Goal: Task Accomplishment & Management: Use online tool/utility

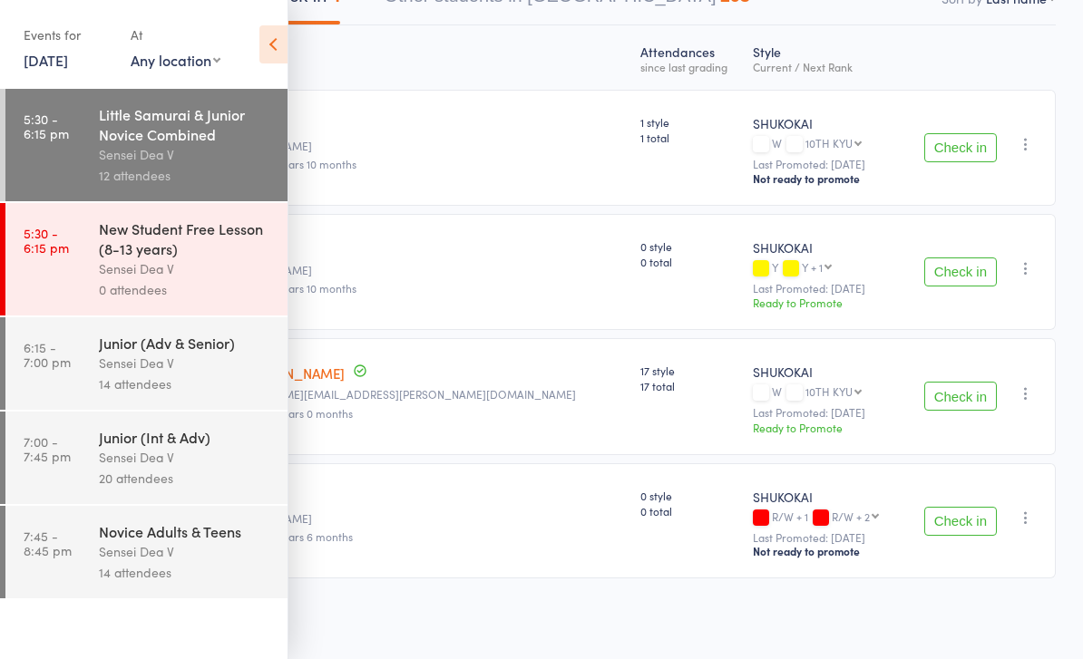
click at [63, 361] on time "6:15 - 7:00 pm" at bounding box center [47, 354] width 47 height 29
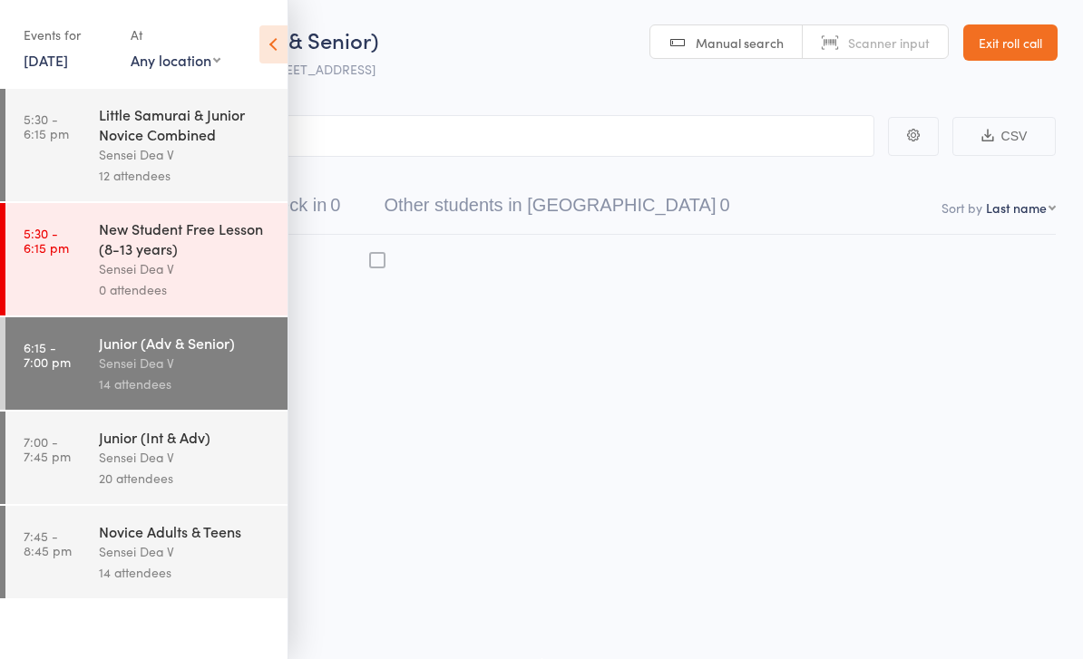
scroll to position [13, 0]
click at [261, 58] on icon at bounding box center [273, 44] width 28 height 38
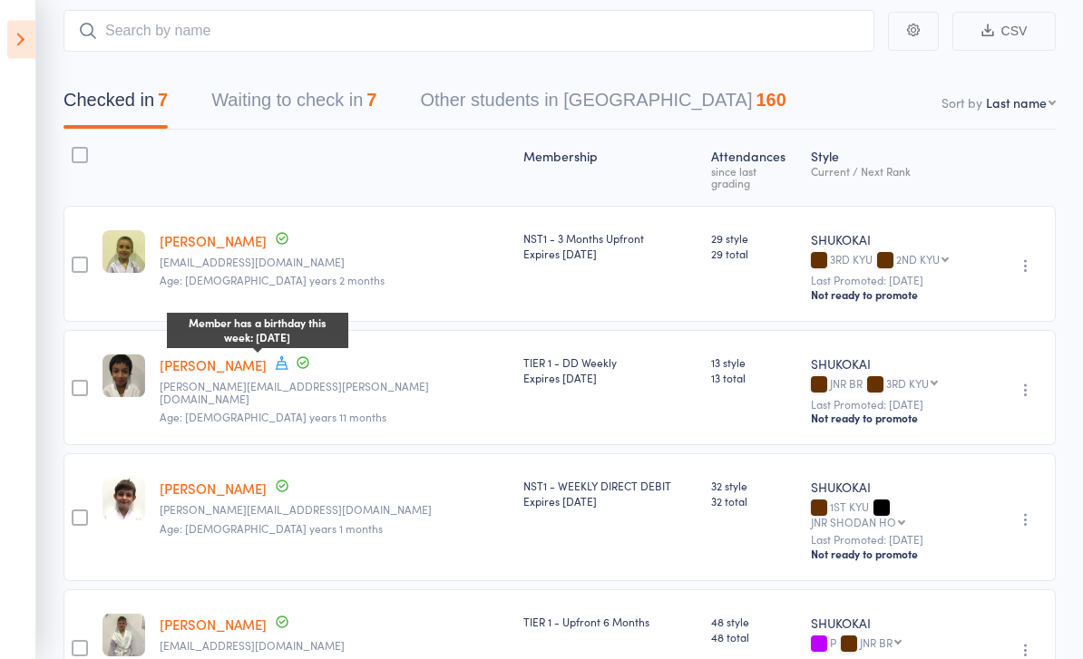
scroll to position [106, 0]
click at [274, 354] on icon at bounding box center [282, 362] width 16 height 16
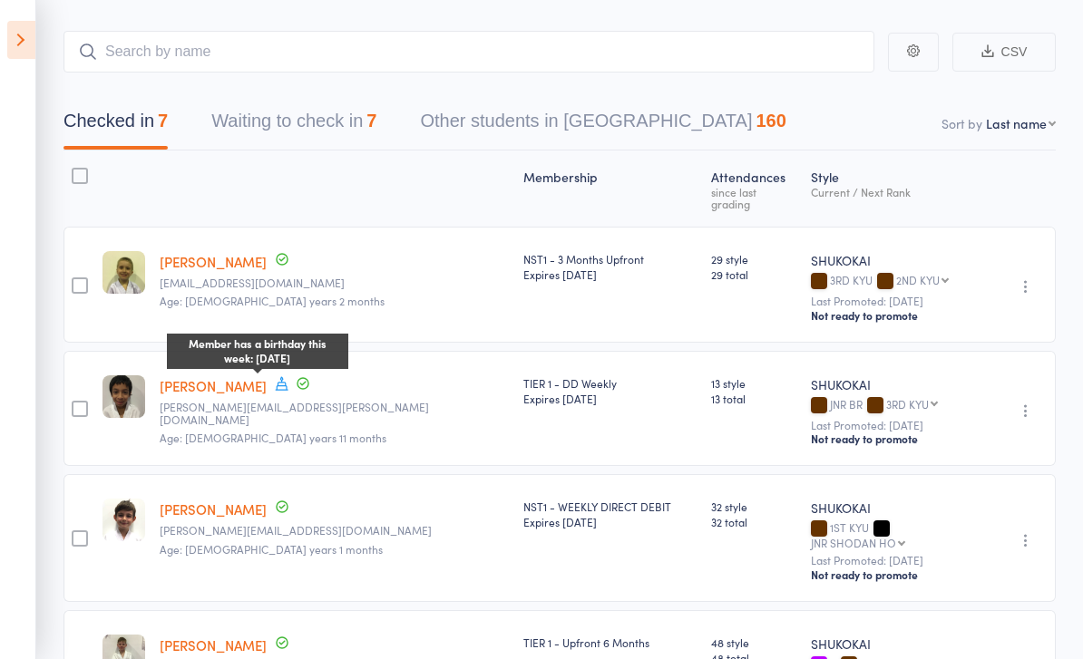
click at [225, 137] on button "Waiting to check in 7" at bounding box center [293, 126] width 165 height 48
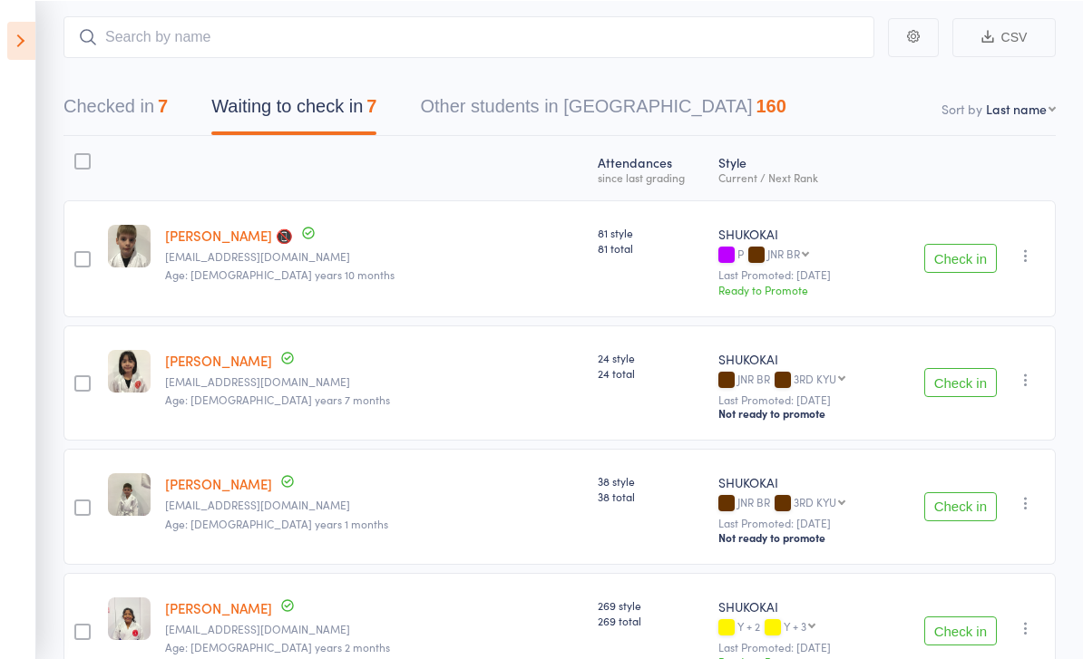
click at [969, 272] on button "Check in" at bounding box center [960, 257] width 73 height 29
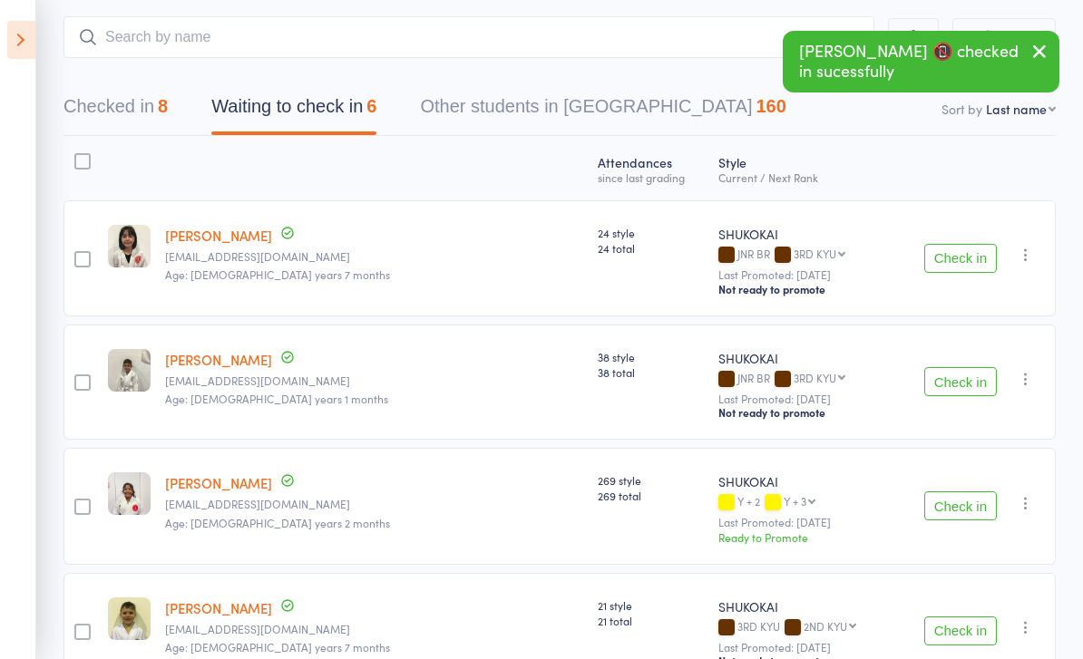
click at [951, 263] on button "Check in" at bounding box center [960, 258] width 73 height 29
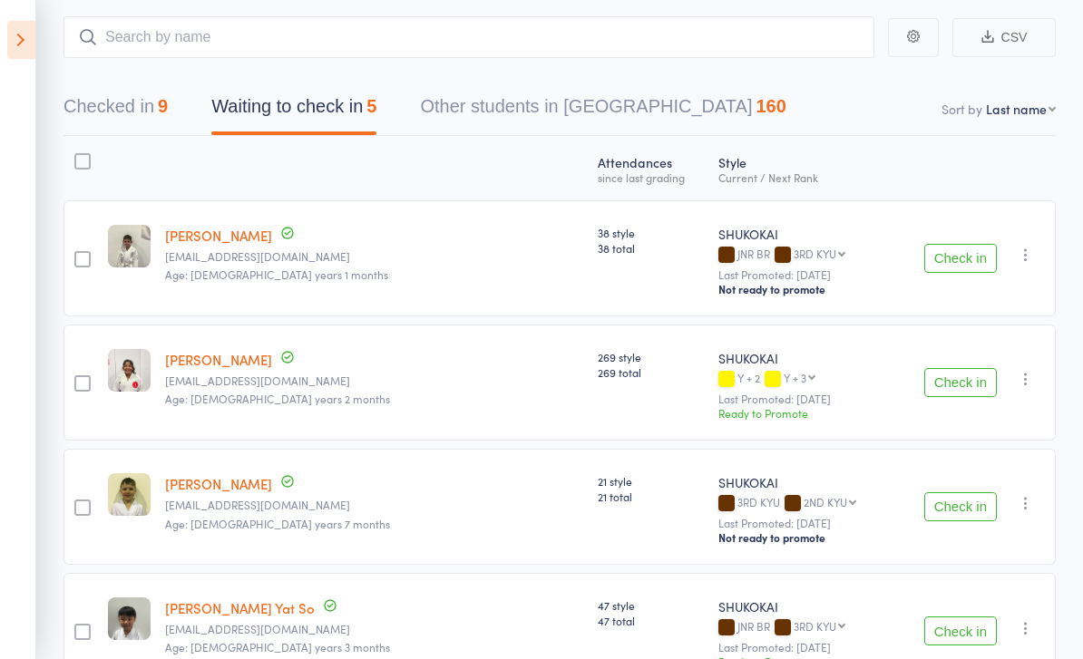
click at [91, 114] on button "Checked in 9" at bounding box center [115, 111] width 104 height 48
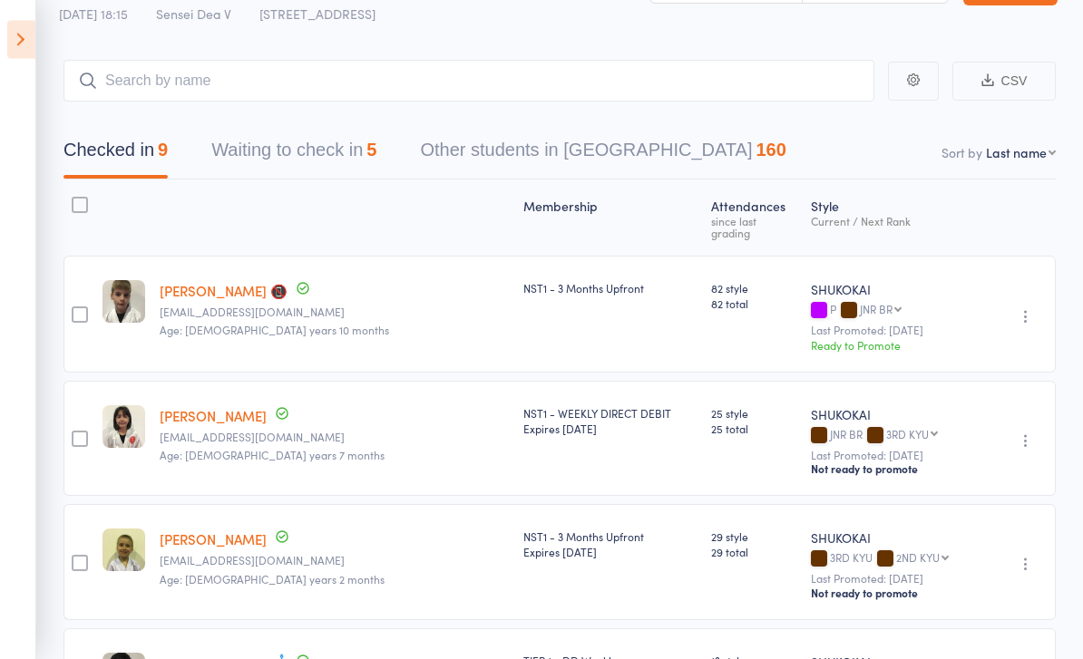
scroll to position [0, 0]
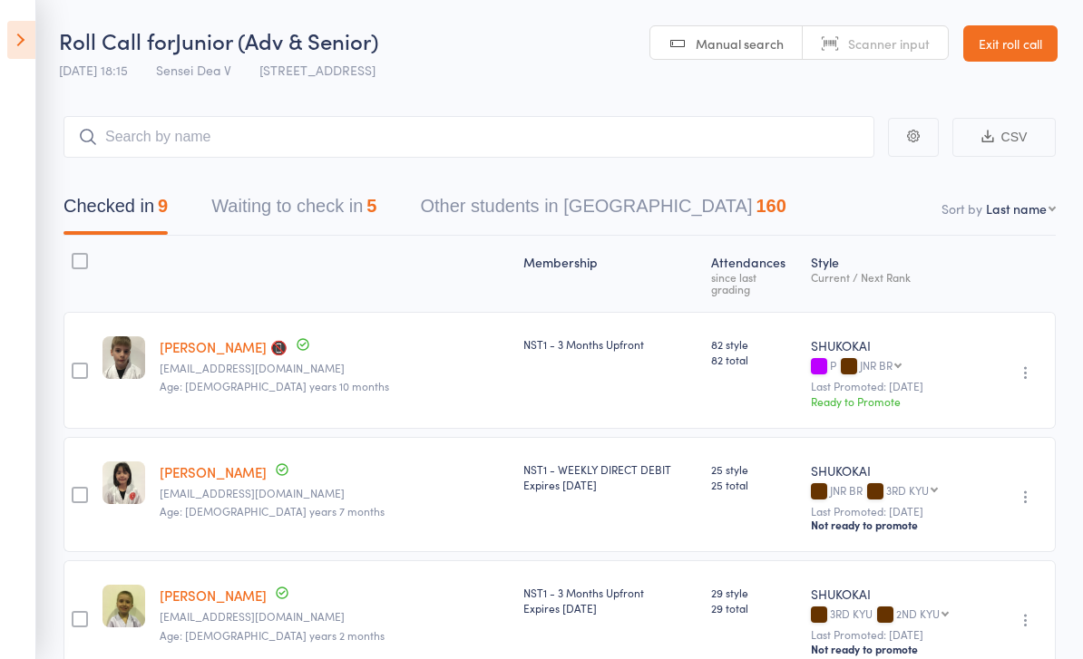
click at [262, 196] on button "Waiting to check in 5" at bounding box center [293, 211] width 165 height 48
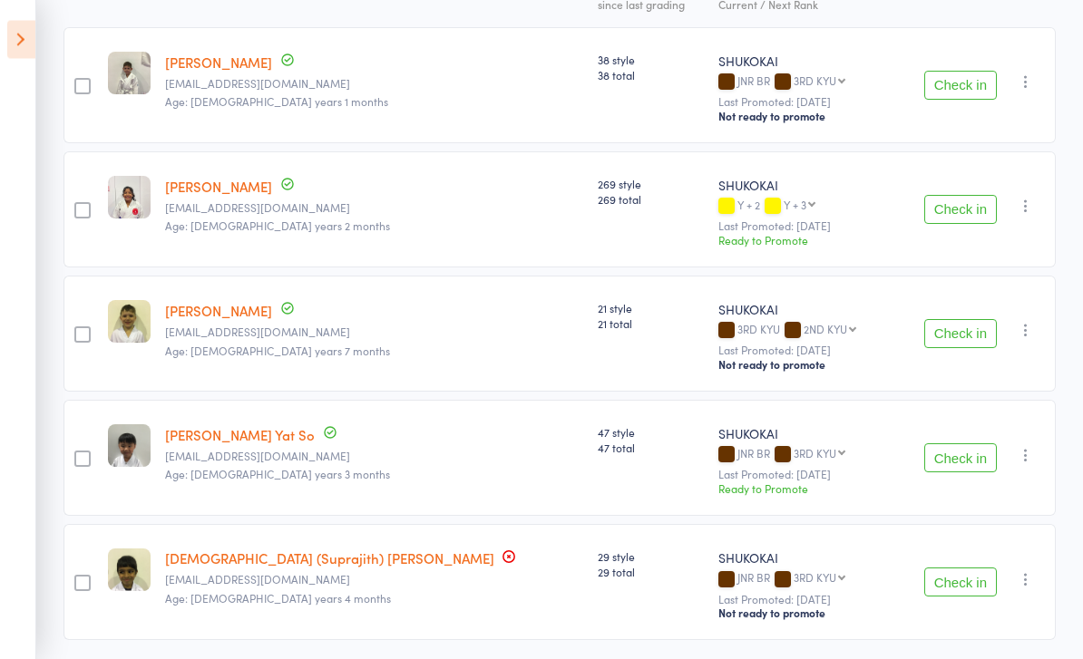
scroll to position [280, 0]
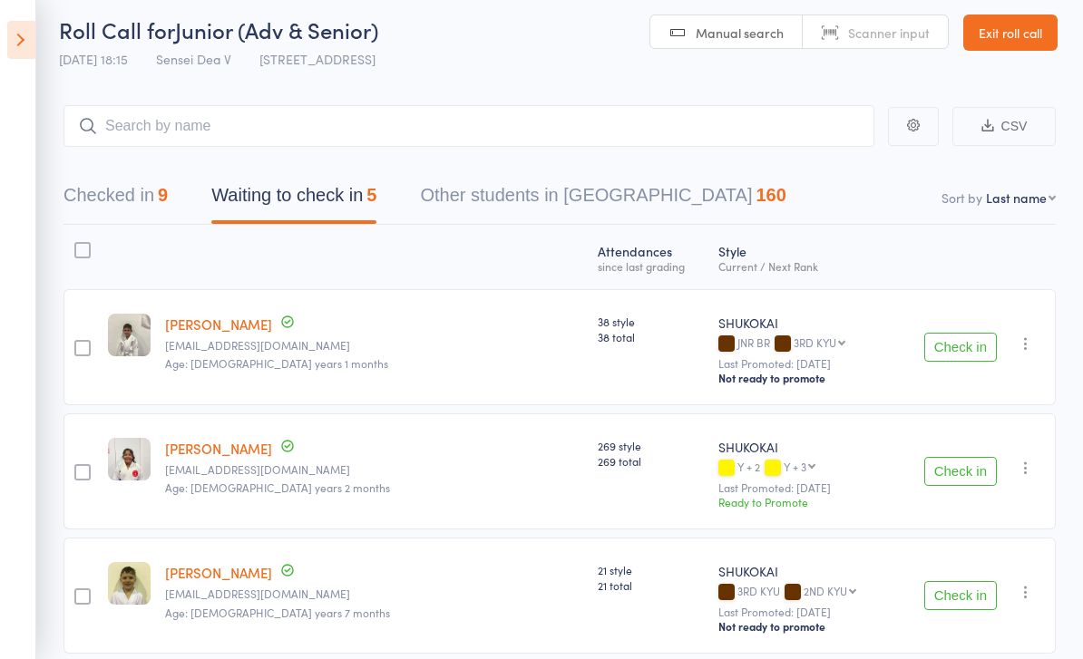
click at [145, 178] on button "Checked in 9" at bounding box center [115, 200] width 104 height 48
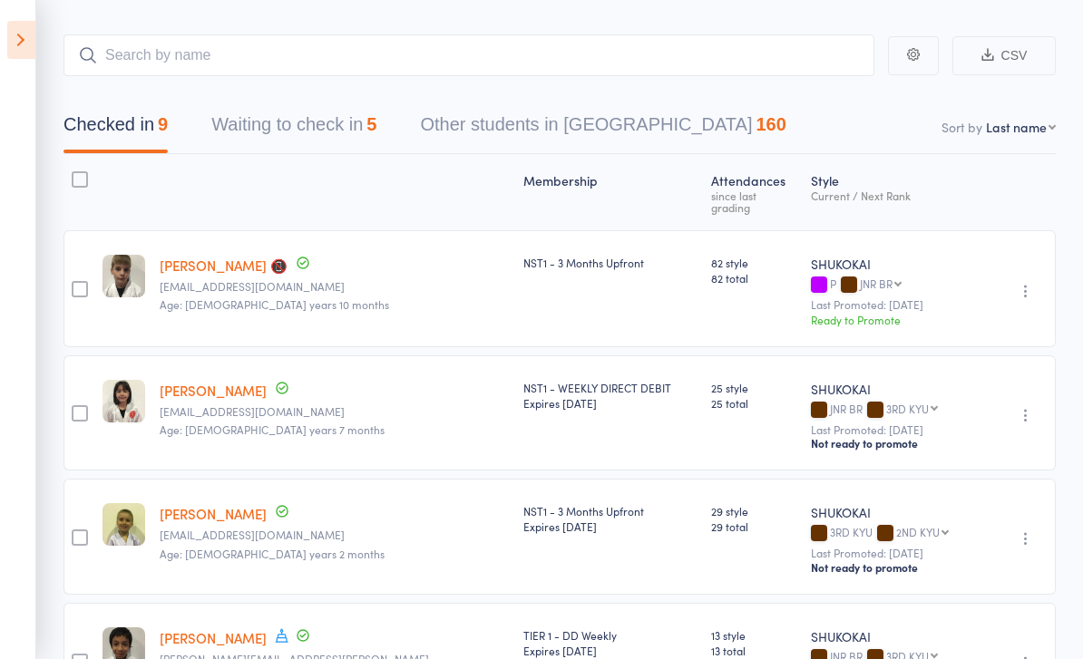
scroll to position [0, 0]
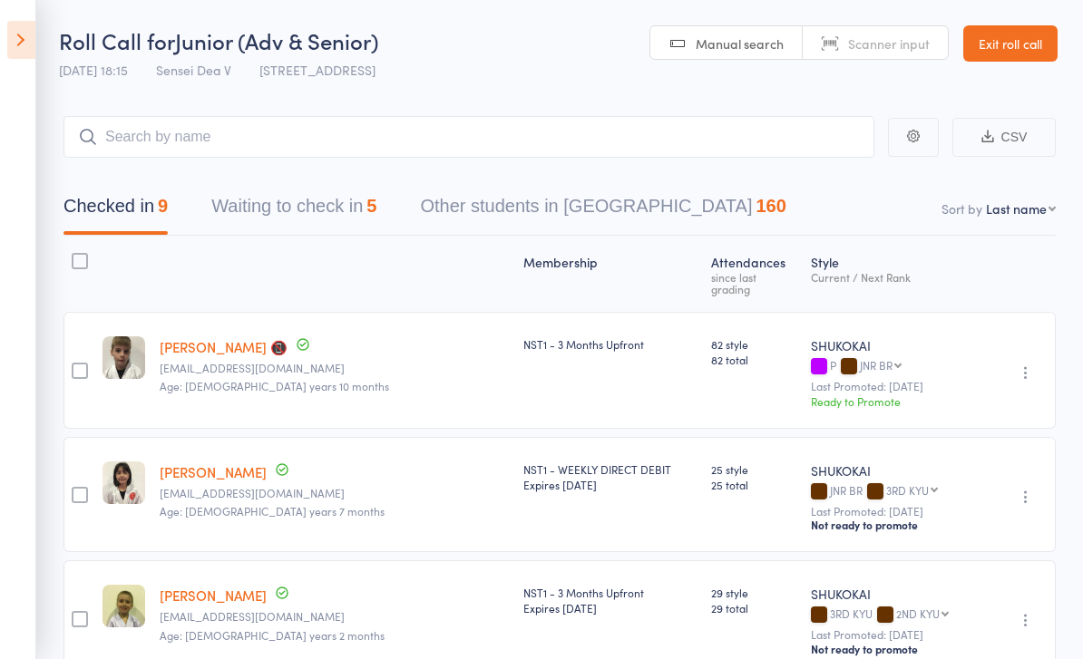
click at [238, 225] on button "Waiting to check in 5" at bounding box center [293, 211] width 165 height 48
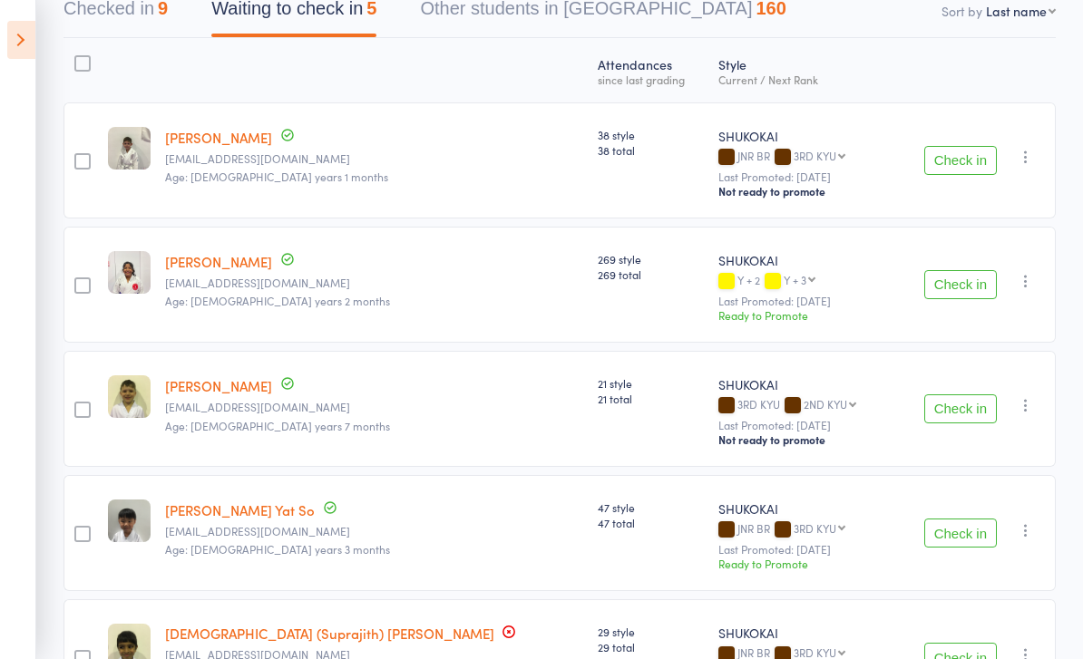
scroll to position [280, 0]
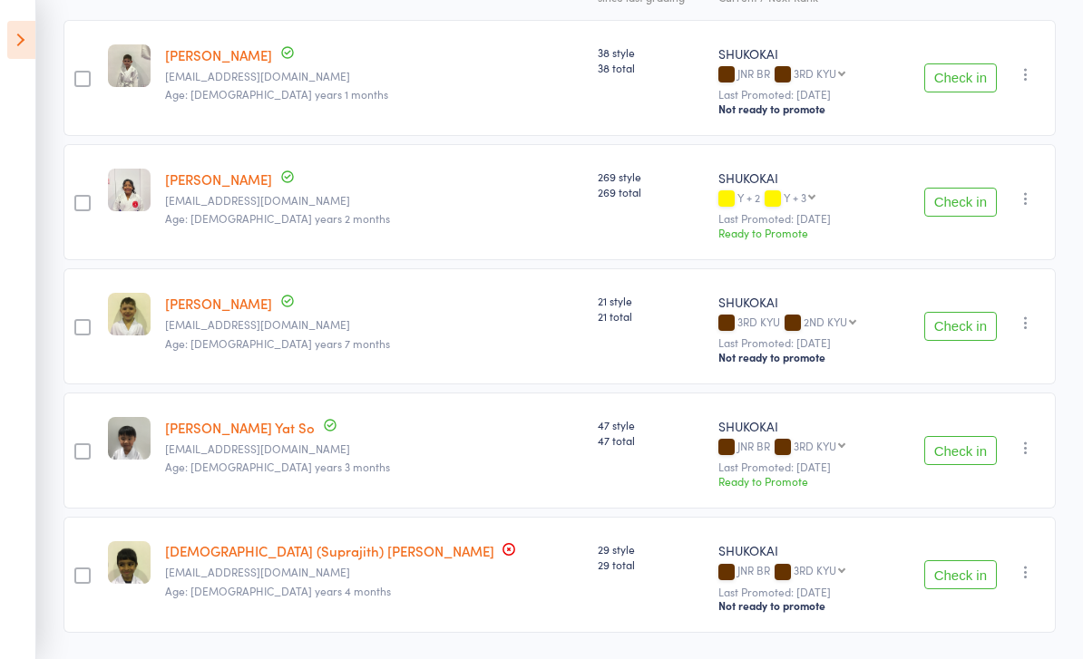
click at [960, 315] on button "Check in" at bounding box center [960, 326] width 73 height 29
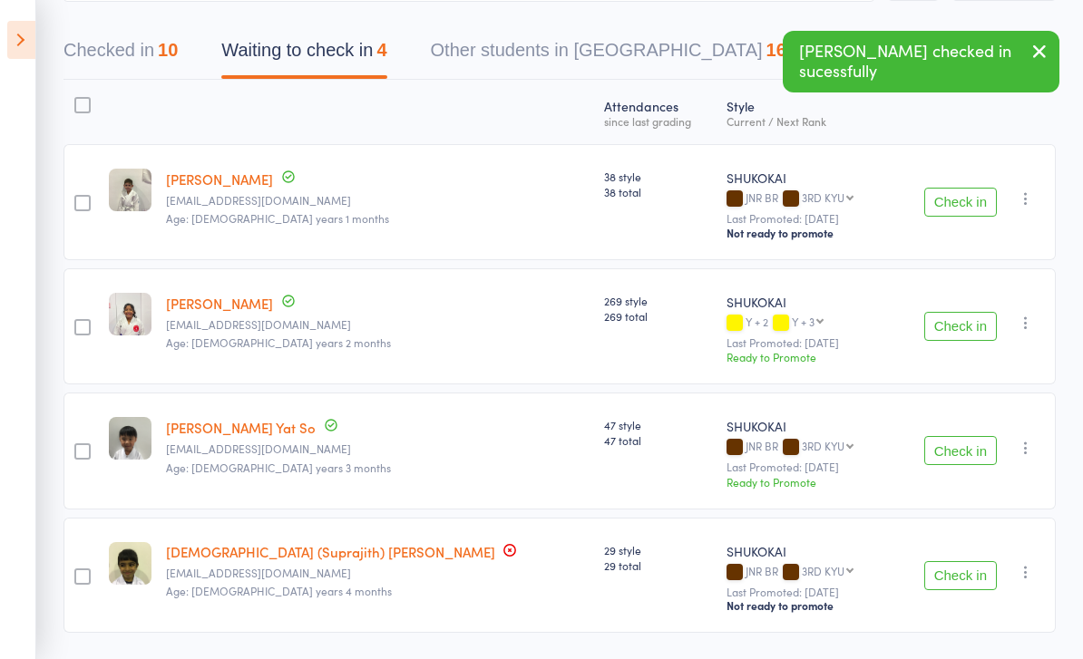
click at [936, 574] on button "Check in" at bounding box center [960, 575] width 73 height 29
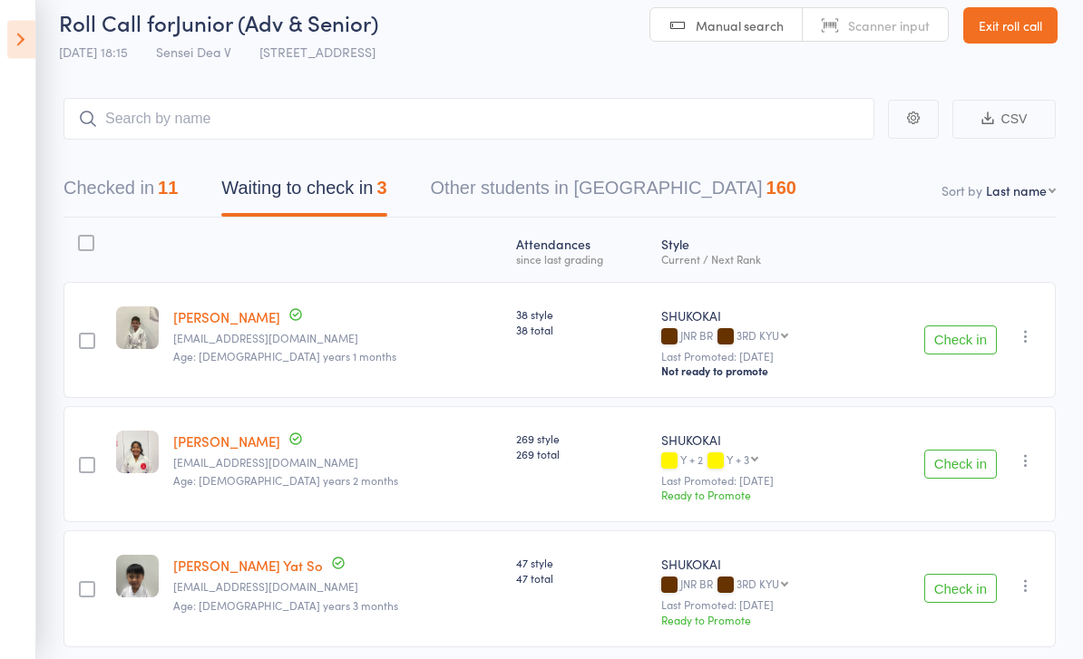
click at [954, 341] on button "Check in" at bounding box center [960, 340] width 73 height 29
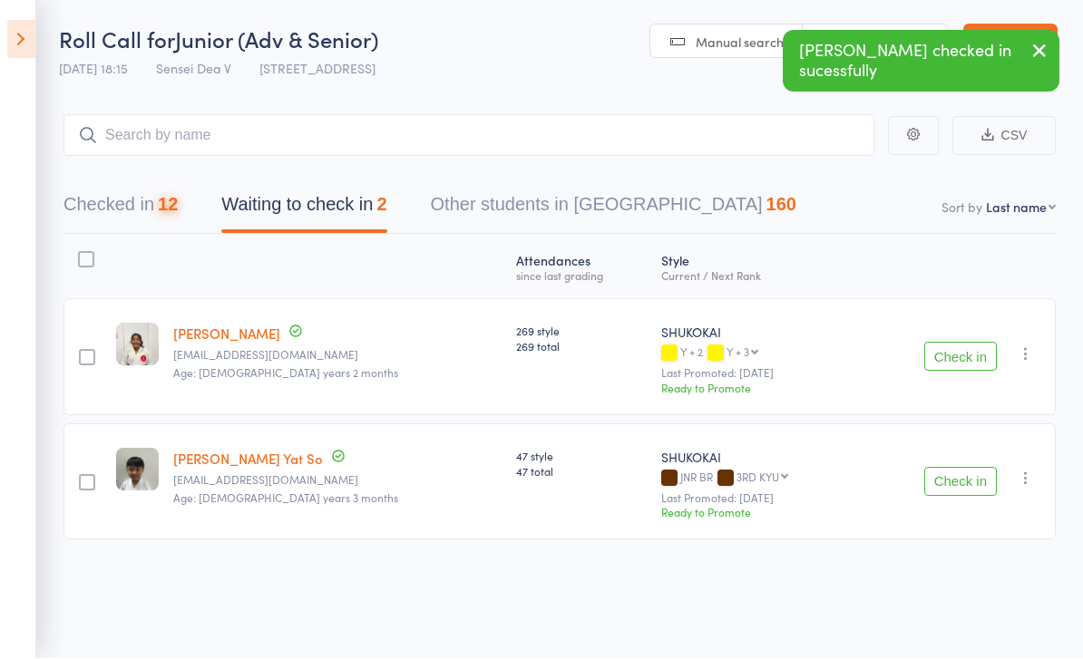
scroll to position [13, 0]
